Goal: Task Accomplishment & Management: Manage account settings

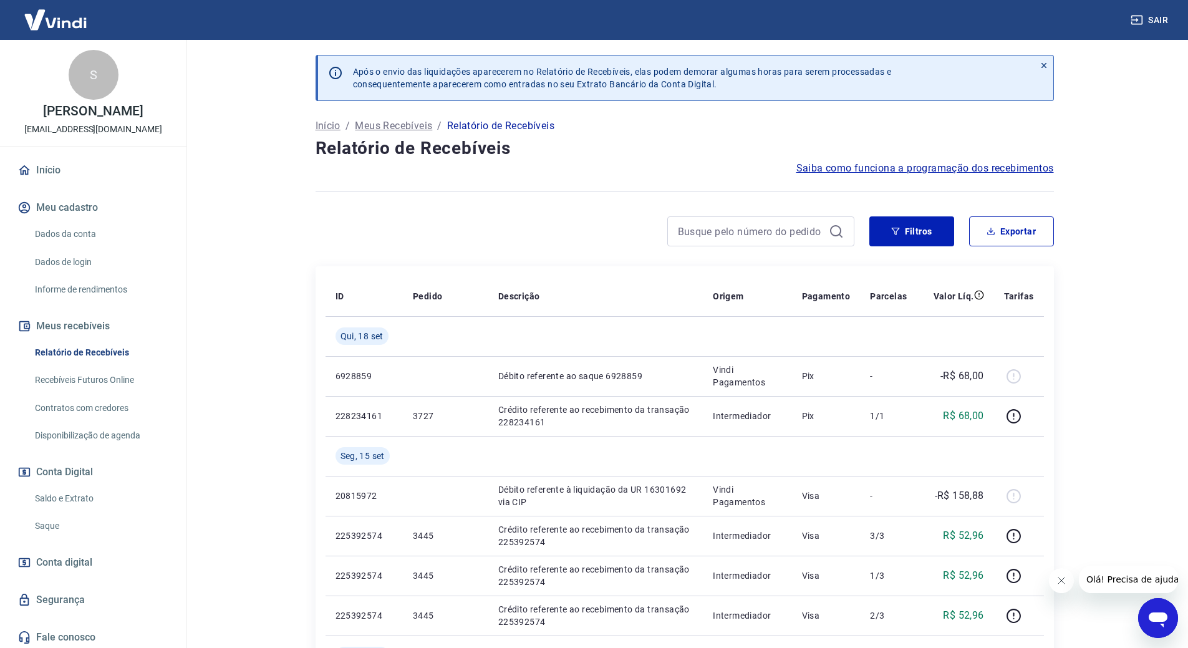
click at [54, 238] on link "Dados da conta" at bounding box center [101, 234] width 142 height 26
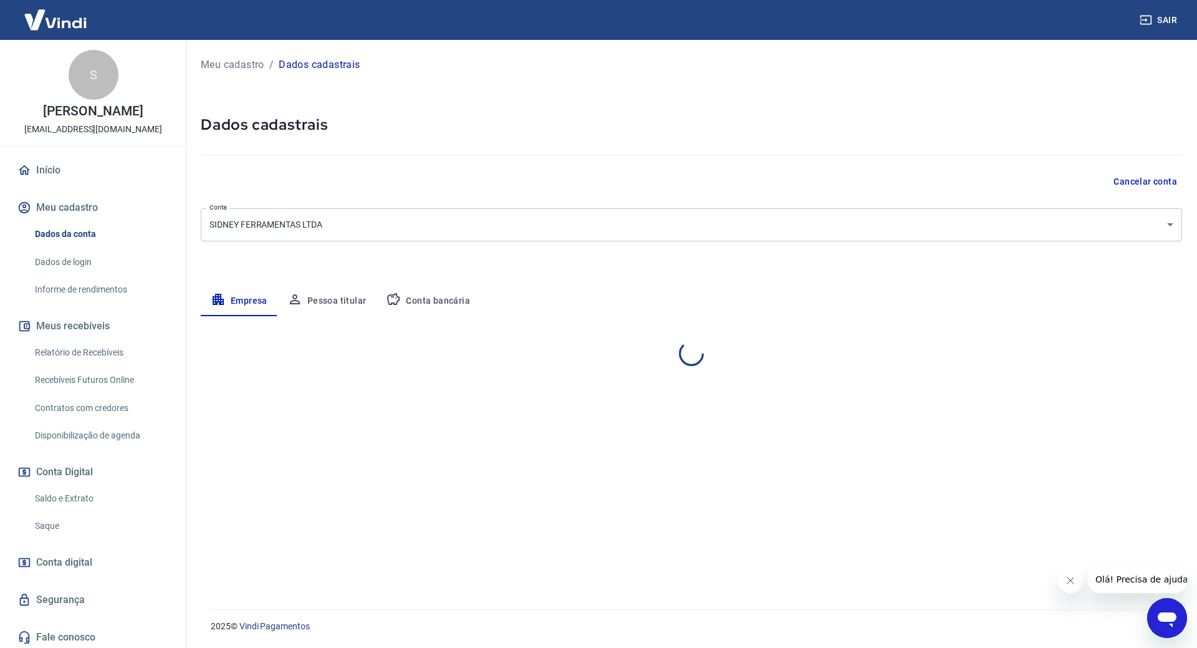
select select "MG"
select select "business"
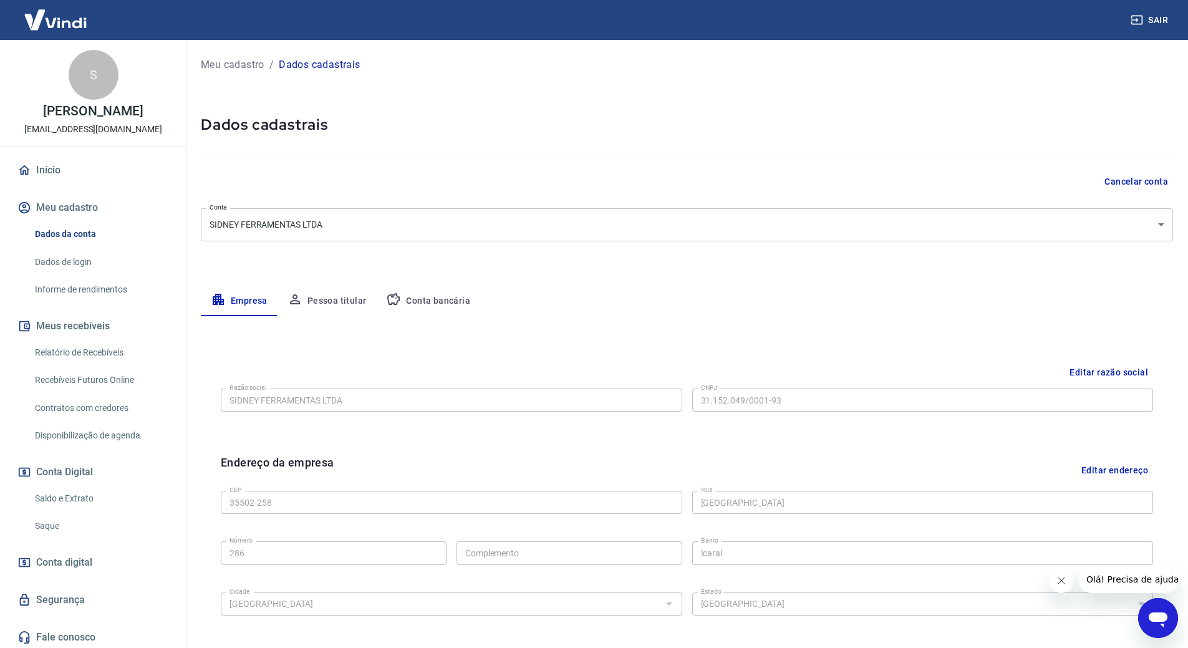
click at [97, 350] on link "Relatório de Recebíveis" at bounding box center [101, 353] width 142 height 26
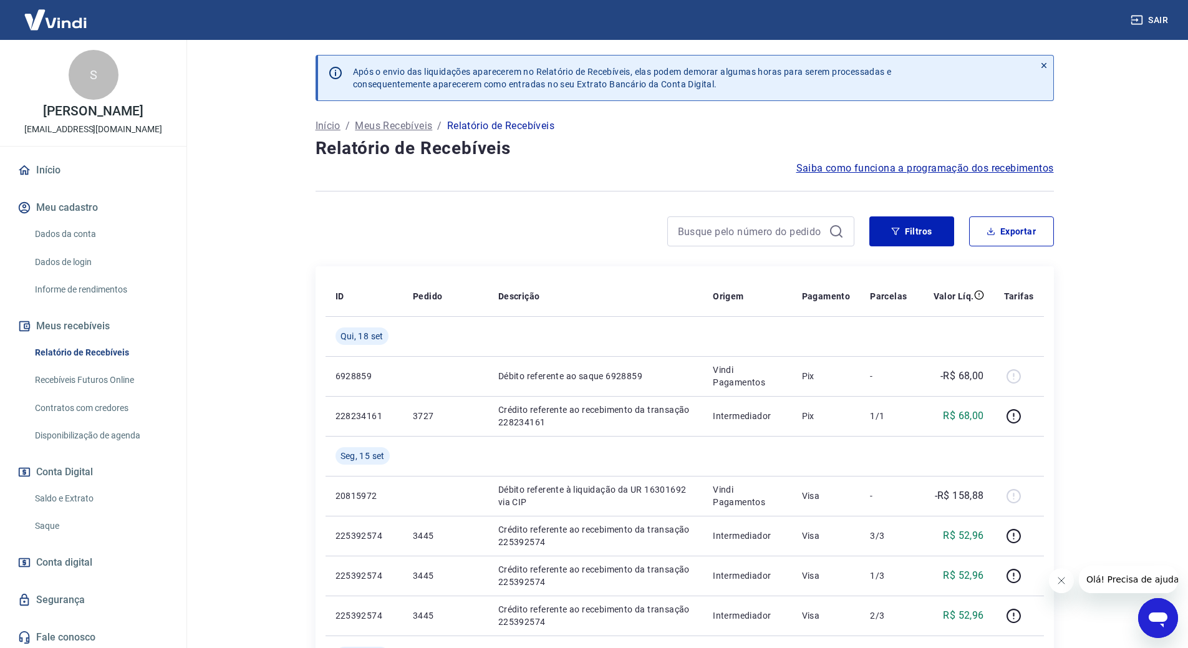
click at [105, 498] on link "Saldo e Extrato" at bounding box center [101, 499] width 142 height 26
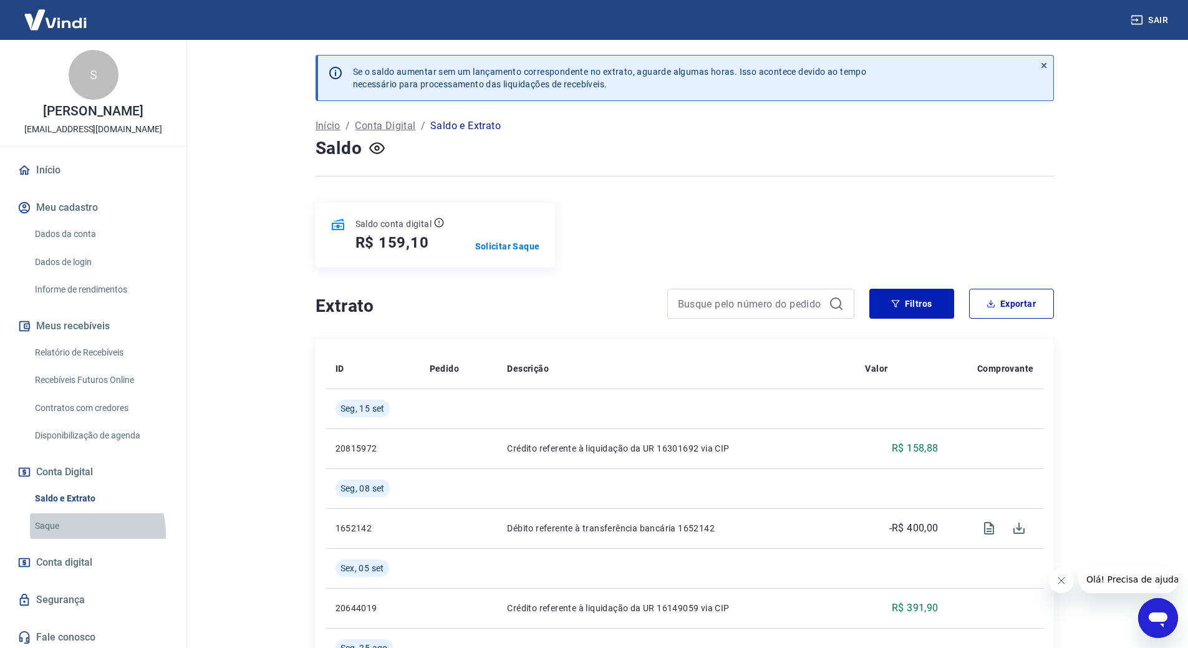
click at [90, 533] on link "Saque" at bounding box center [101, 526] width 142 height 26
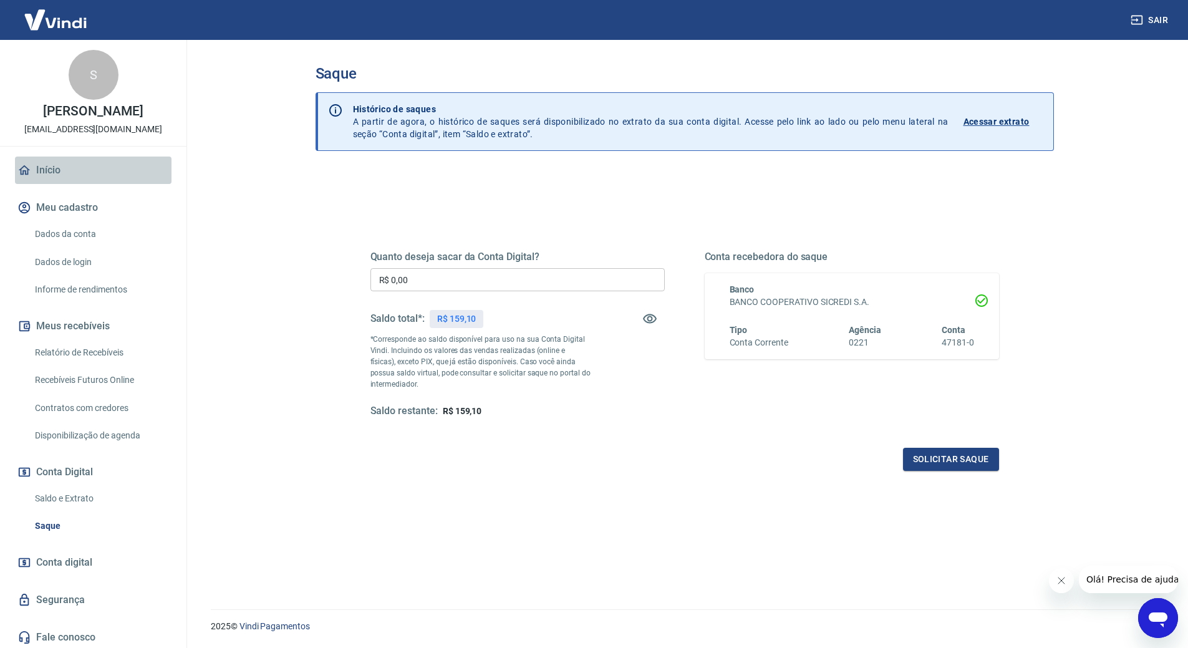
click at [105, 183] on link "Início" at bounding box center [93, 170] width 157 height 27
